Goal: Navigation & Orientation: Find specific page/section

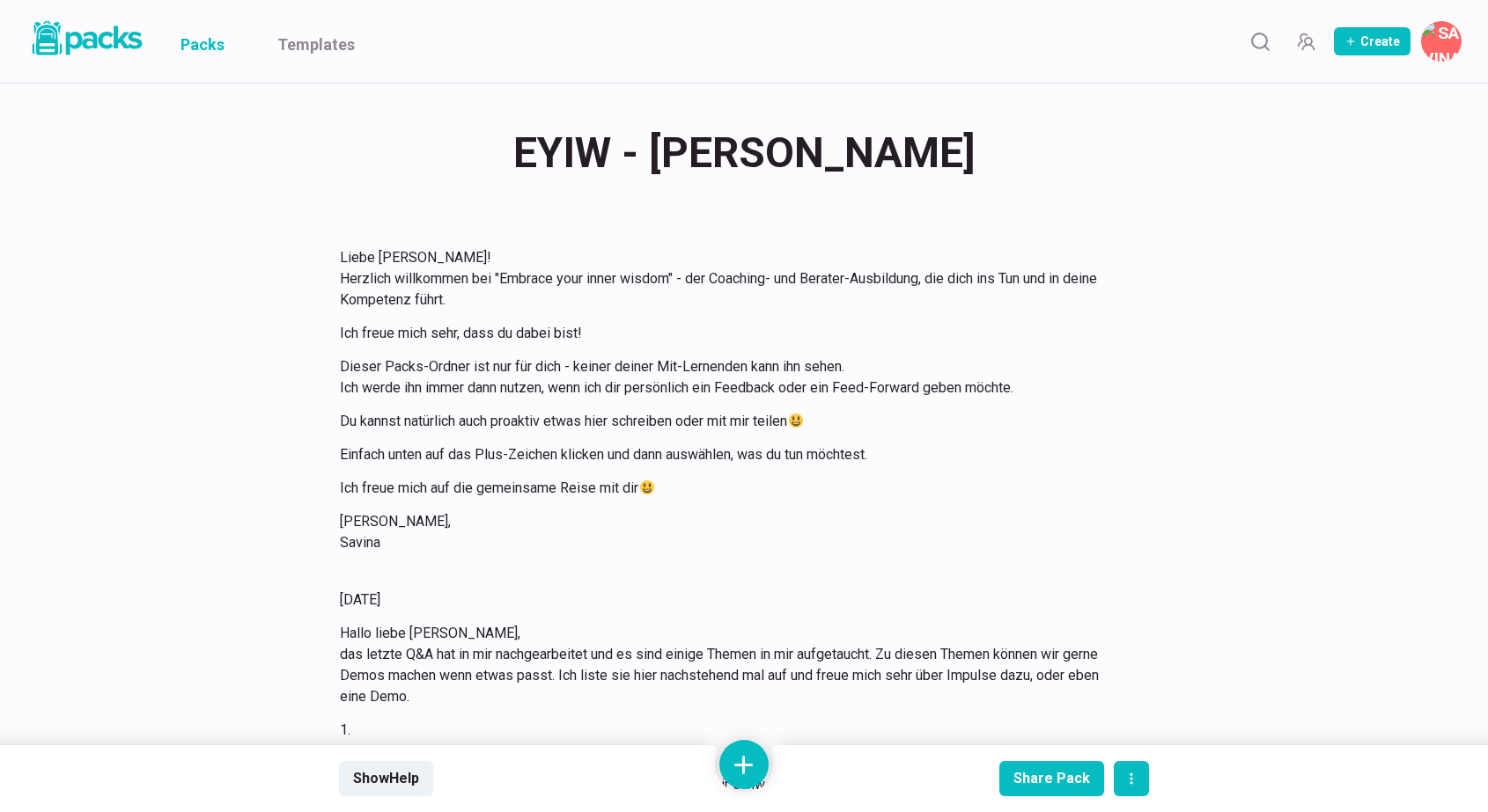
scroll to position [16048, 0]
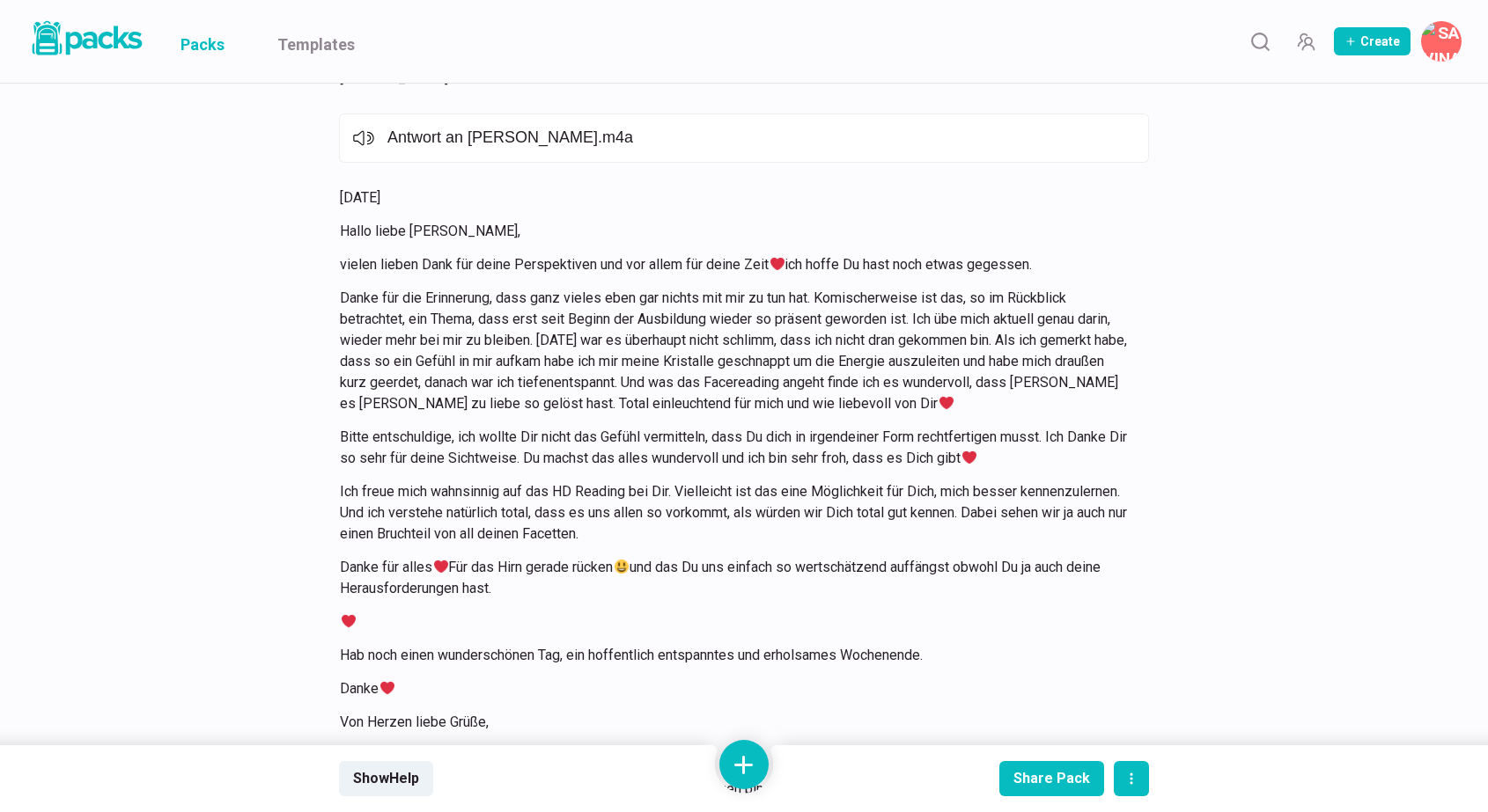
click at [200, 48] on link "Packs" at bounding box center [203, 41] width 44 height 83
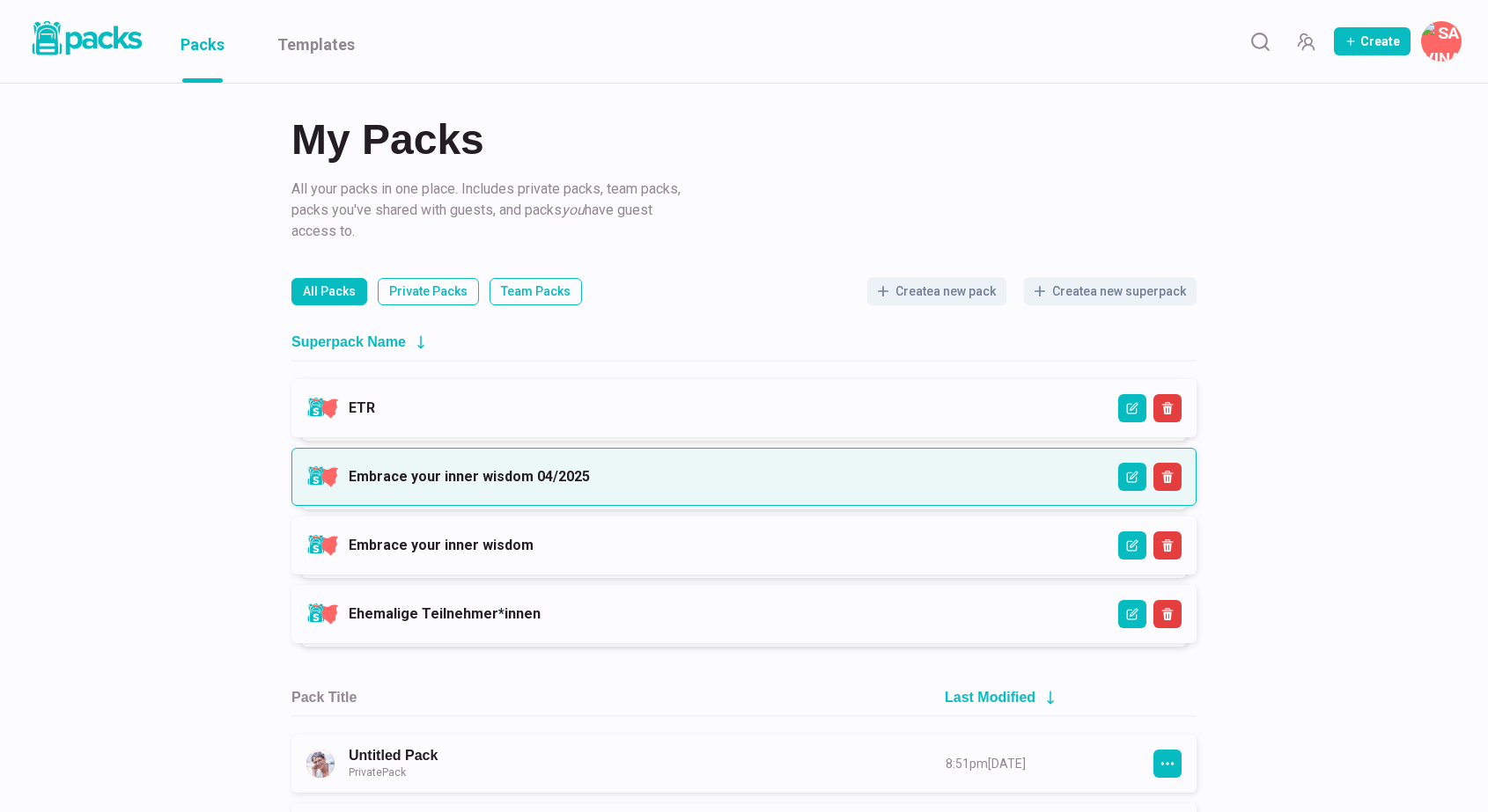
click at [579, 473] on link "Embrace your inner wisdom 04/2025" at bounding box center [469, 477] width 241 height 17
click at [455, 475] on link "Embrace your inner wisdom 04/2025" at bounding box center [469, 477] width 241 height 17
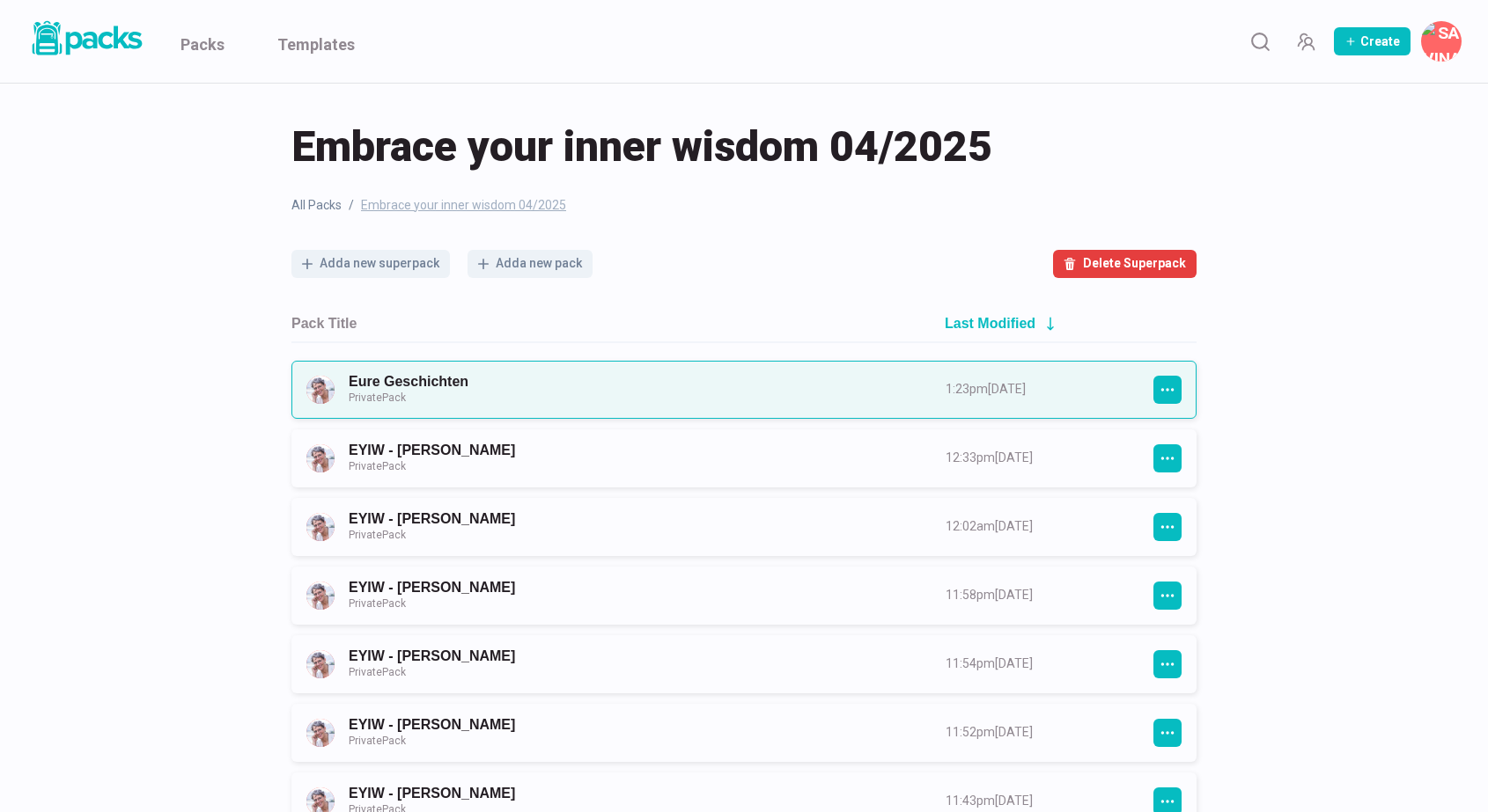
click at [515, 382] on link "Eure Geschichten Private Pack" at bounding box center [631, 389] width 565 height 33
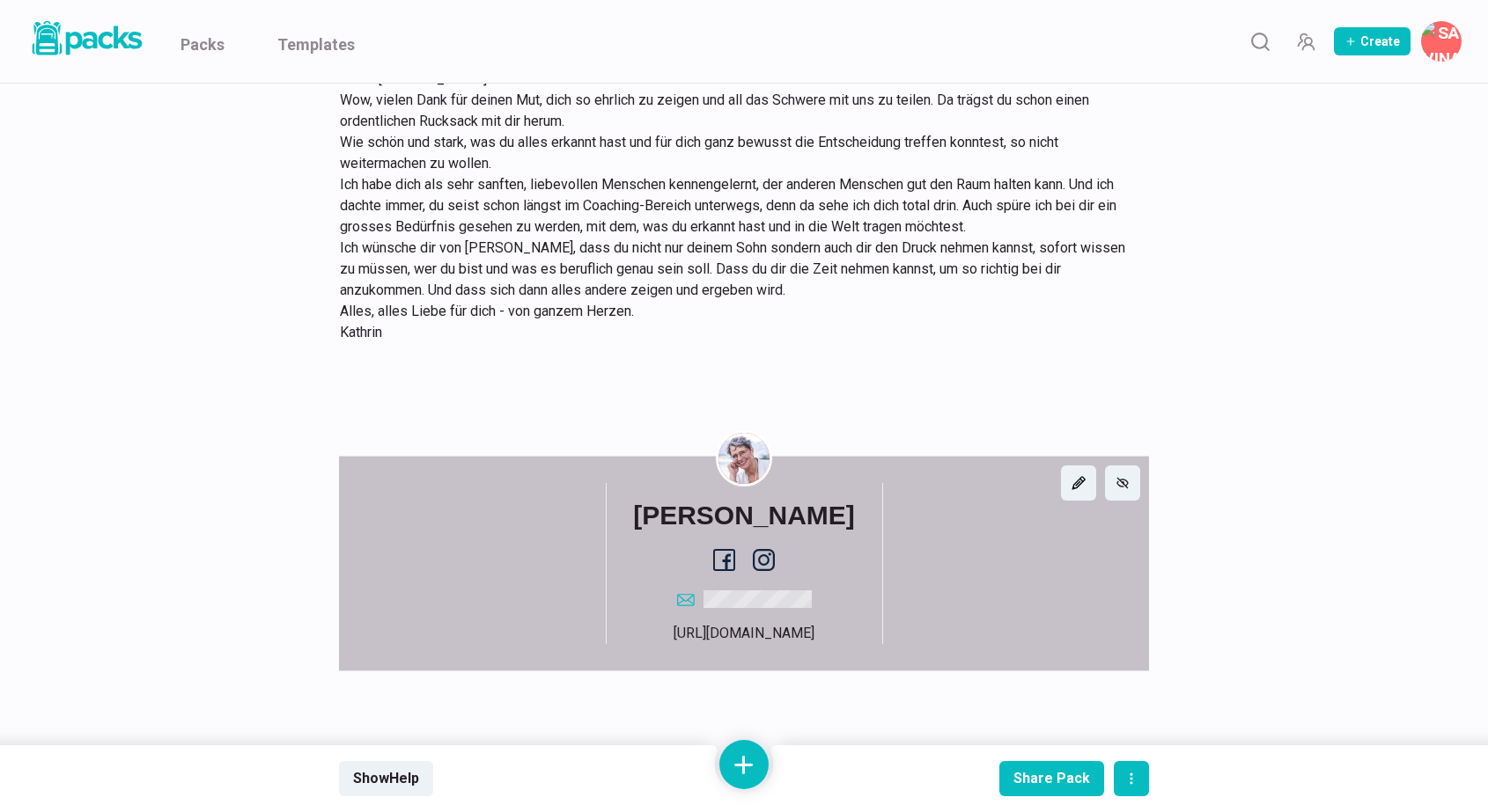
scroll to position [21106, 0]
